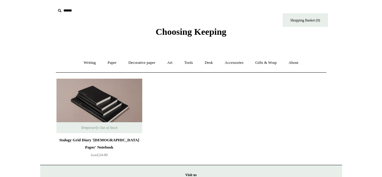
scroll to position [13, 0]
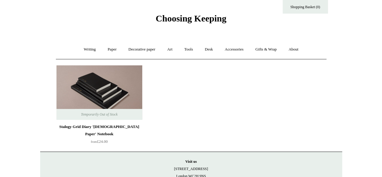
click at [109, 46] on link "Paper +" at bounding box center [112, 49] width 20 height 16
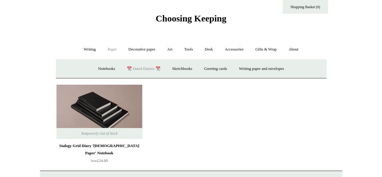
click at [99, 67] on link "Notebooks +" at bounding box center [107, 69] width 28 height 16
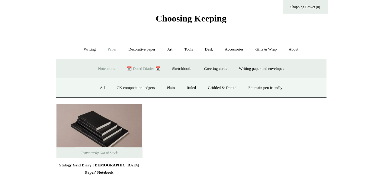
click at [99, 86] on link "All" at bounding box center [102, 88] width 16 height 16
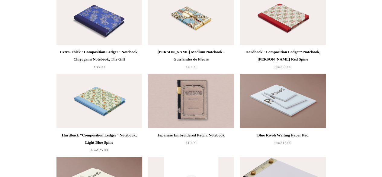
scroll to position [3574, 0]
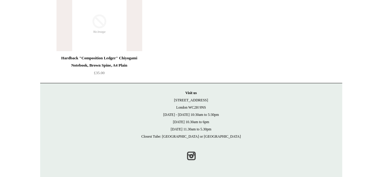
drag, startPoint x: 385, startPoint y: 9, endPoint x: 386, endPoint y: 180, distance: 170.8
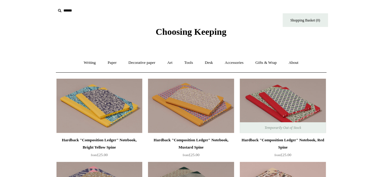
click at [110, 63] on link "Paper +" at bounding box center [112, 63] width 20 height 16
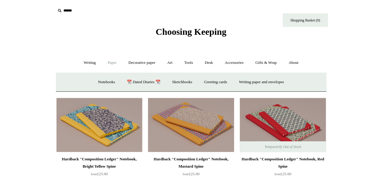
click at [102, 82] on link "Notebooks +" at bounding box center [107, 82] width 28 height 16
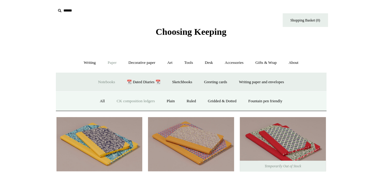
click at [98, 102] on link "All" at bounding box center [102, 101] width 16 height 16
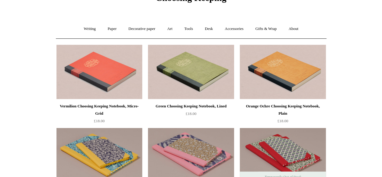
scroll to position [30, 0]
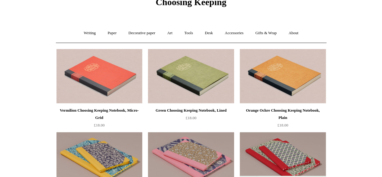
click at [132, 83] on img at bounding box center [100, 76] width 86 height 54
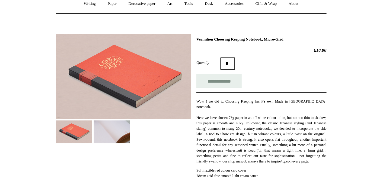
scroll to position [69, 0]
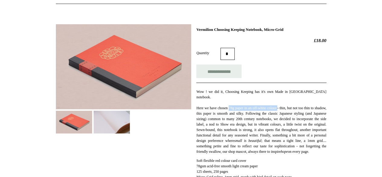
drag, startPoint x: 232, startPoint y: 103, endPoint x: 285, endPoint y: 101, distance: 53.3
click at [285, 101] on p "Wow ! we did it, Choosing Keeping has it's own Made in Japan notebook. Here we …" at bounding box center [262, 121] width 130 height 65
copy p "78g paper in an off-white colour"
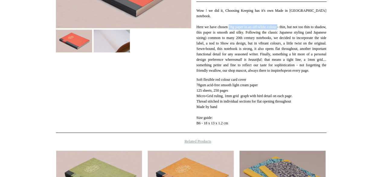
scroll to position [150, 0]
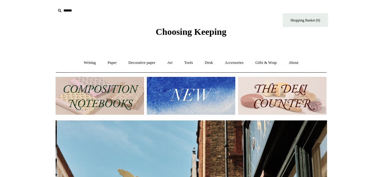
click at [103, 61] on link "Paper +" at bounding box center [112, 63] width 20 height 16
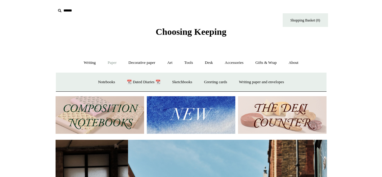
scroll to position [0, 24]
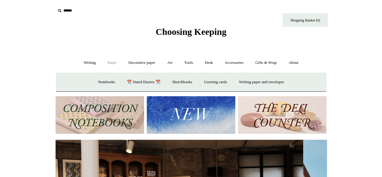
click at [106, 82] on link "Notebooks +" at bounding box center [107, 82] width 28 height 16
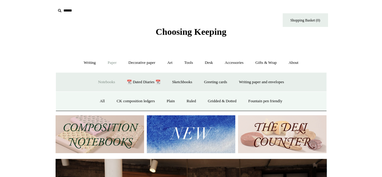
click at [98, 100] on link "All" at bounding box center [102, 101] width 16 height 16
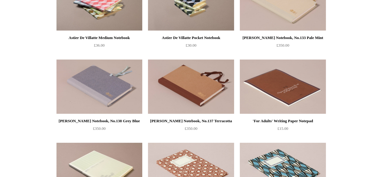
scroll to position [2056, 0]
